Goal: Task Accomplishment & Management: Complete application form

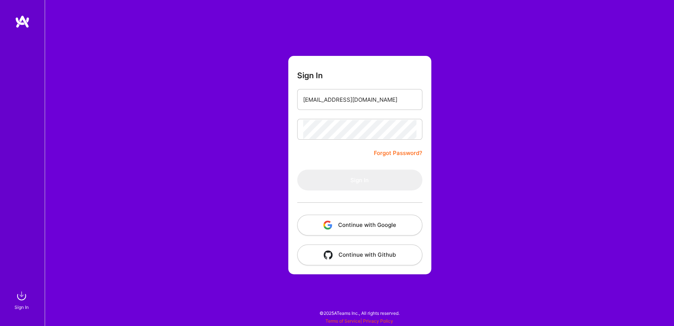
type input "[EMAIL_ADDRESS][DOMAIN_NAME]"
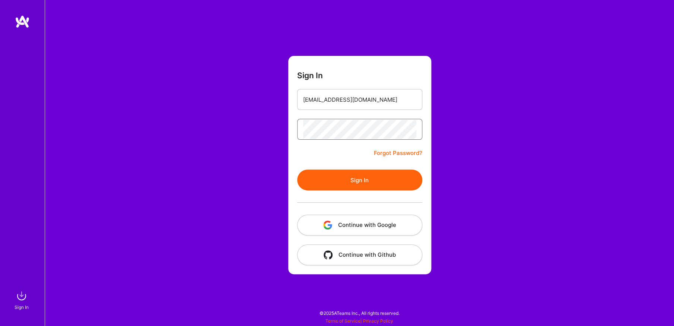
click at [297, 169] on button "Sign In" at bounding box center [359, 179] width 125 height 21
click at [326, 182] on button "Sign In" at bounding box center [359, 179] width 125 height 21
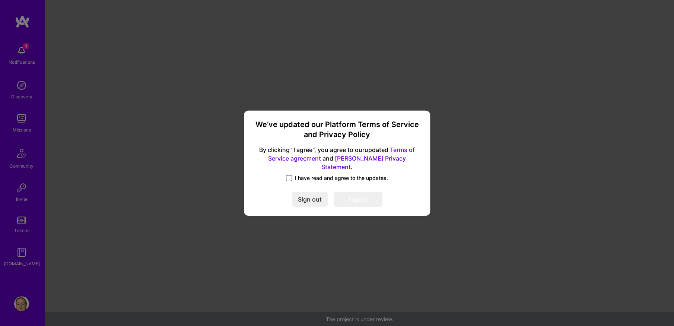
click at [288, 175] on span at bounding box center [289, 178] width 6 height 6
click at [0, 0] on input "I have read and agree to the updates." at bounding box center [0, 0] width 0 height 0
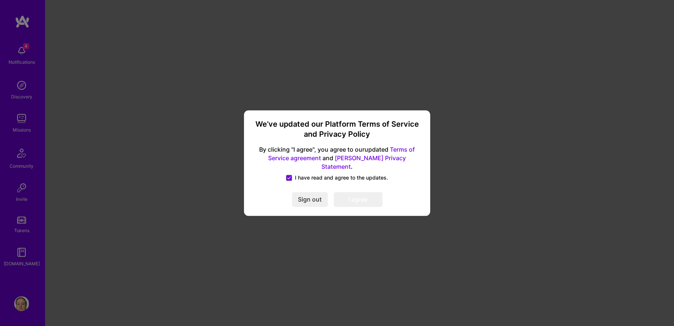
click at [347, 193] on button "I agree" at bounding box center [358, 199] width 49 height 15
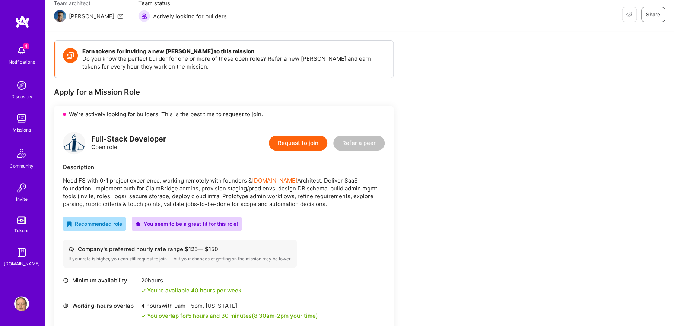
scroll to position [69, 0]
click at [295, 141] on button "Request to join" at bounding box center [298, 142] width 58 height 15
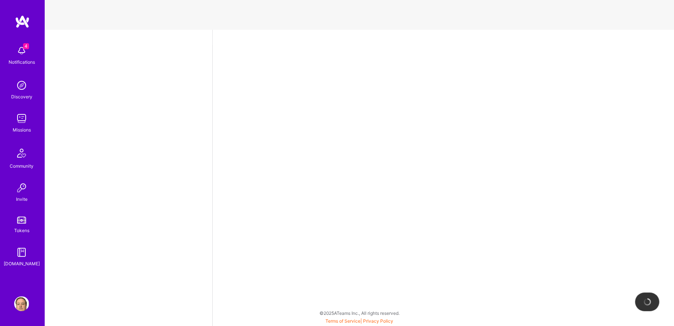
select select "US"
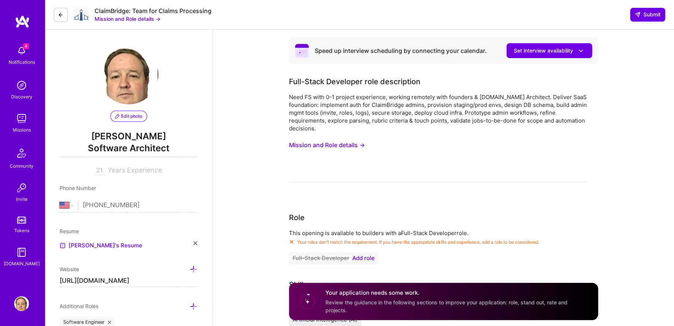
click at [365, 258] on span "Add role" at bounding box center [363, 258] width 22 height 6
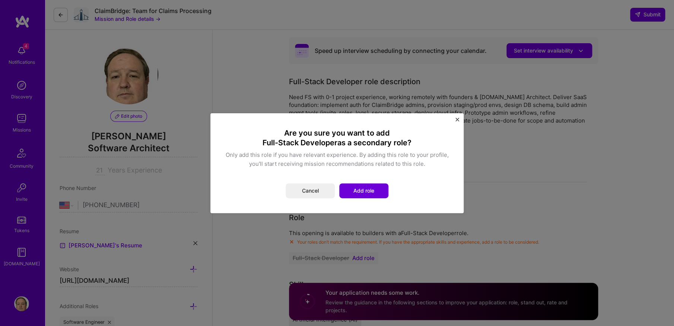
drag, startPoint x: 363, startPoint y: 189, endPoint x: 359, endPoint y: 190, distance: 3.7
click at [363, 189] on button "Add role" at bounding box center [363, 190] width 49 height 15
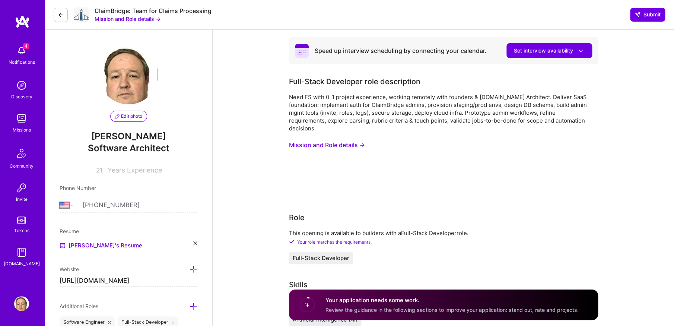
click at [339, 146] on button "Mission and Role details →" at bounding box center [327, 145] width 76 height 14
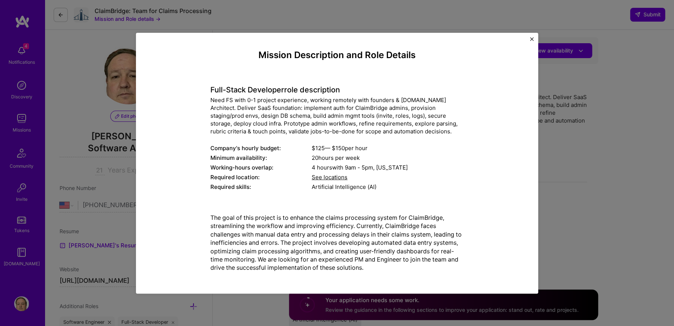
scroll to position [2, 0]
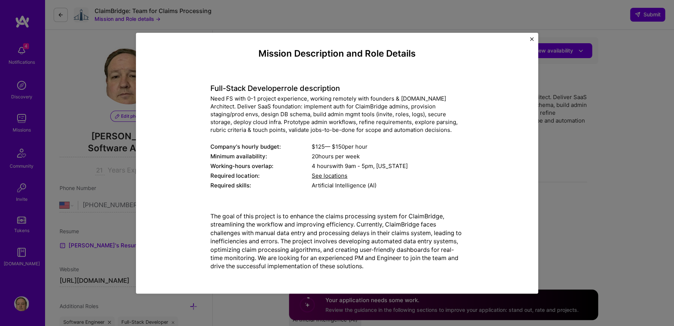
click at [533, 40] on img "Close" at bounding box center [532, 39] width 4 height 4
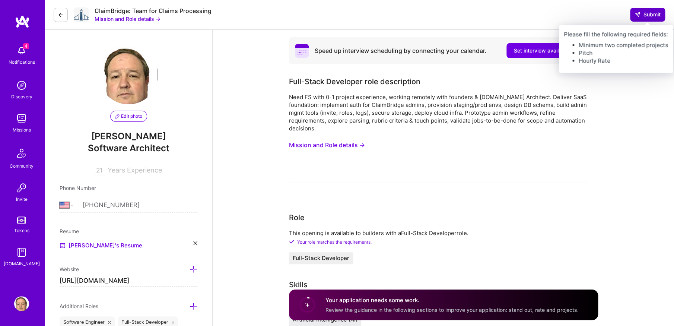
click at [645, 15] on span "Submit" at bounding box center [647, 14] width 26 height 7
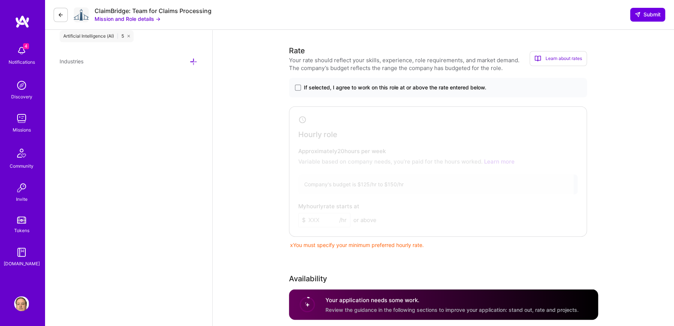
scroll to position [401, 0]
click at [298, 89] on span at bounding box center [298, 88] width 6 height 6
click at [0, 0] on input "If selected, I agree to work on this role at or above the rate entered below." at bounding box center [0, 0] width 0 height 0
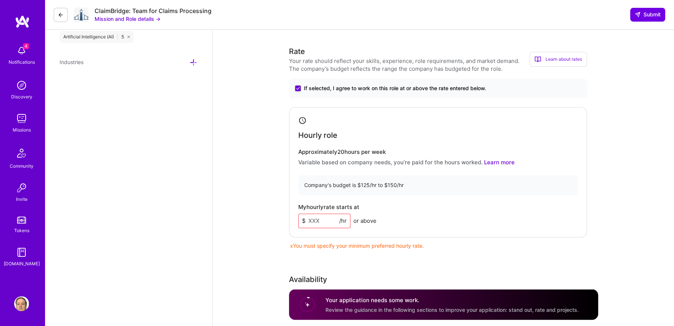
click at [329, 223] on input at bounding box center [324, 220] width 52 height 15
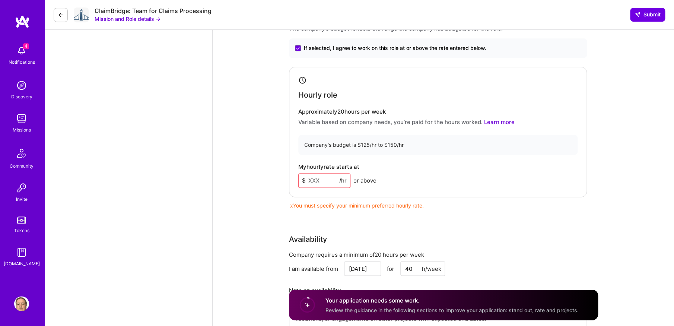
scroll to position [442, 0]
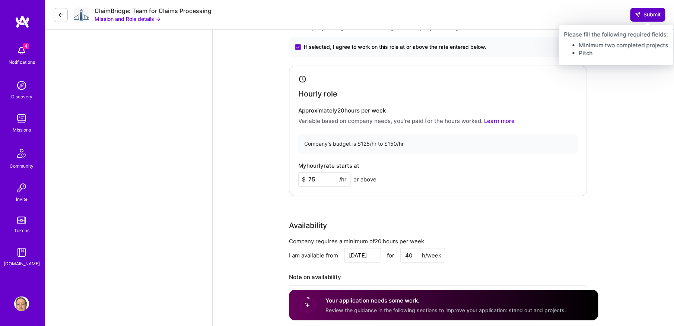
type input "75"
click at [647, 16] on span "Submit" at bounding box center [647, 14] width 26 height 7
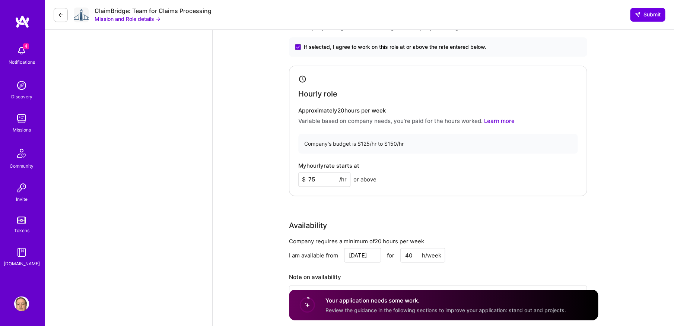
click at [464, 166] on div "My hourly rate starts at $ 75 /hr or above" at bounding box center [437, 174] width 279 height 24
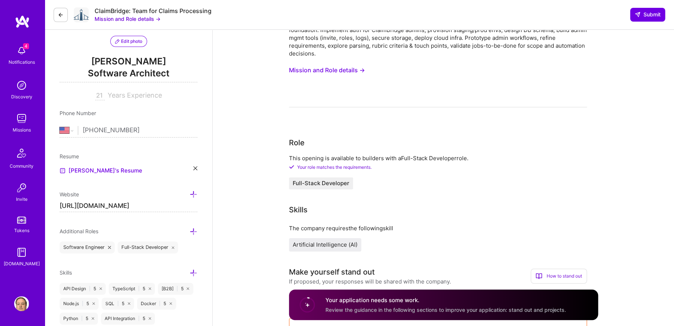
scroll to position [0, 0]
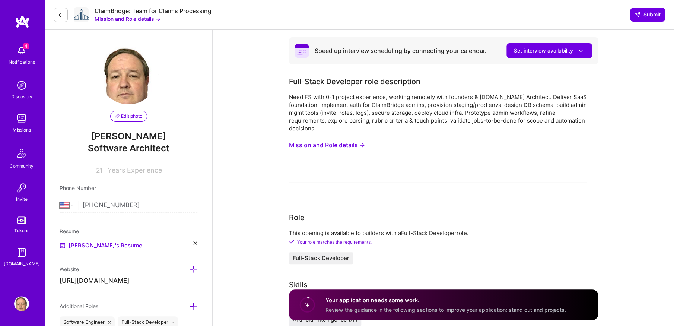
click at [308, 306] on circle at bounding box center [307, 304] width 14 height 14
drag, startPoint x: 417, startPoint y: 267, endPoint x: 412, endPoint y: 267, distance: 5.2
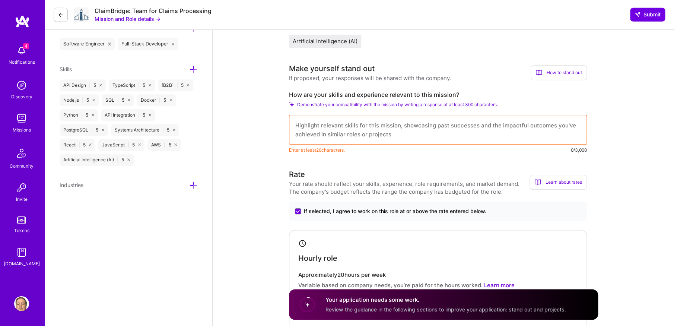
scroll to position [280, 0]
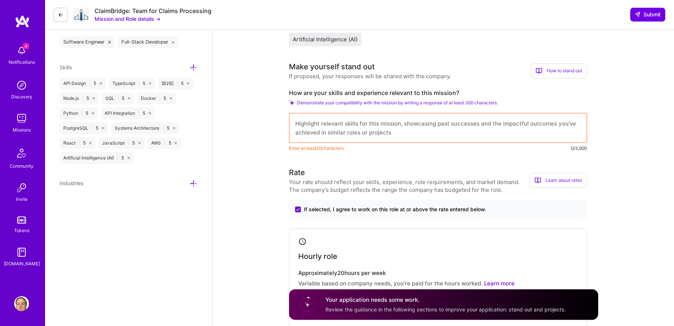
click at [345, 125] on textarea at bounding box center [438, 128] width 298 height 30
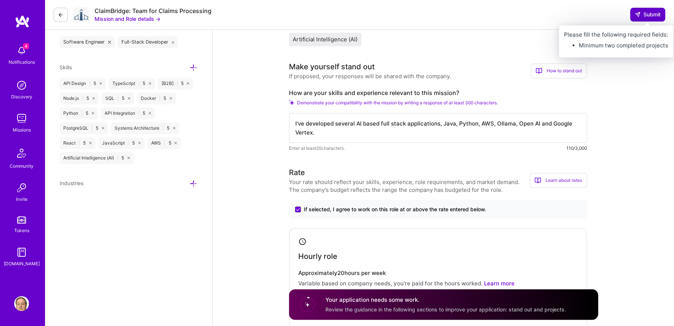
type textarea "I've developed several AI based full stack applications, Java, Python, AWS, Oll…"
click at [644, 15] on span "Submit" at bounding box center [647, 14] width 26 height 7
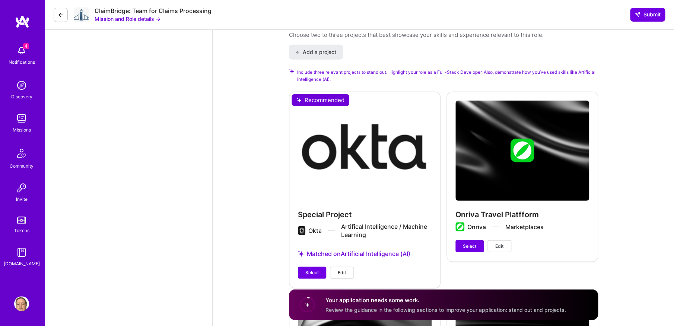
scroll to position [851, 0]
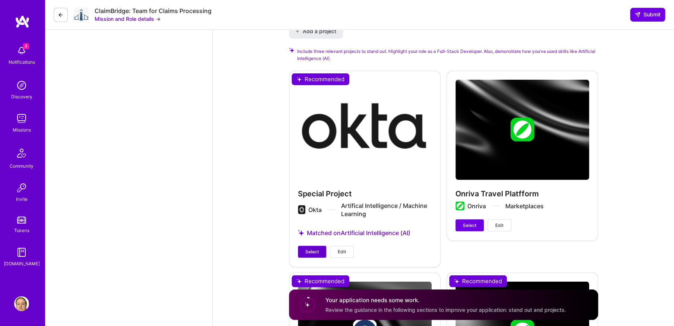
click at [311, 252] on span "Select" at bounding box center [311, 251] width 13 height 7
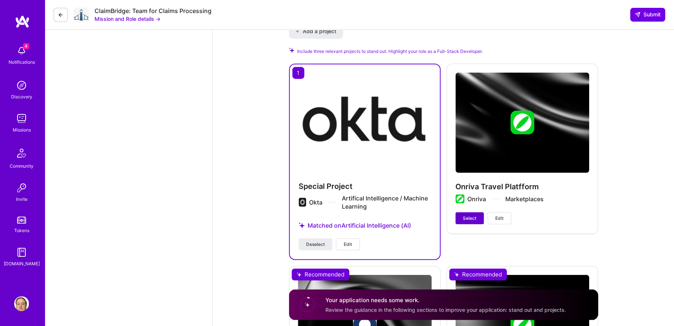
click at [469, 219] on span "Select" at bounding box center [469, 218] width 13 height 7
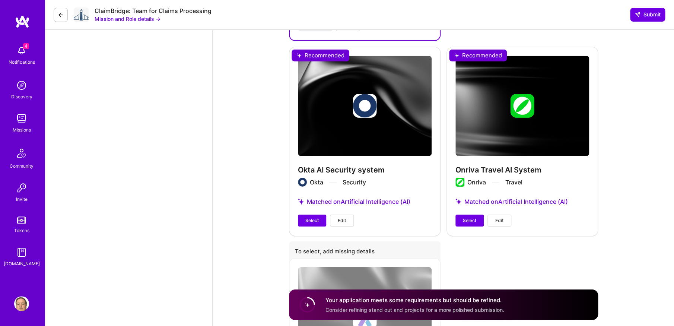
scroll to position [1069, 0]
click at [310, 220] on span "Select" at bounding box center [311, 220] width 13 height 7
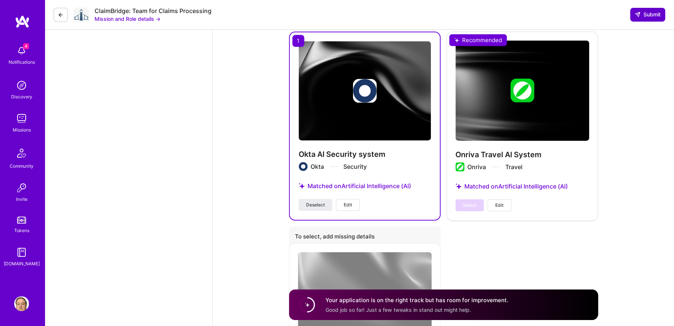
click at [643, 13] on span "Submit" at bounding box center [647, 14] width 26 height 7
